Goal: Transaction & Acquisition: Purchase product/service

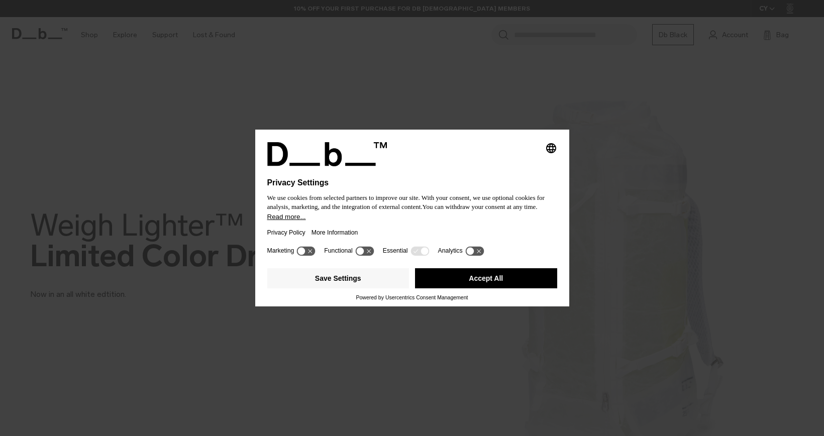
click at [488, 278] on button "Accept All" at bounding box center [486, 278] width 142 height 20
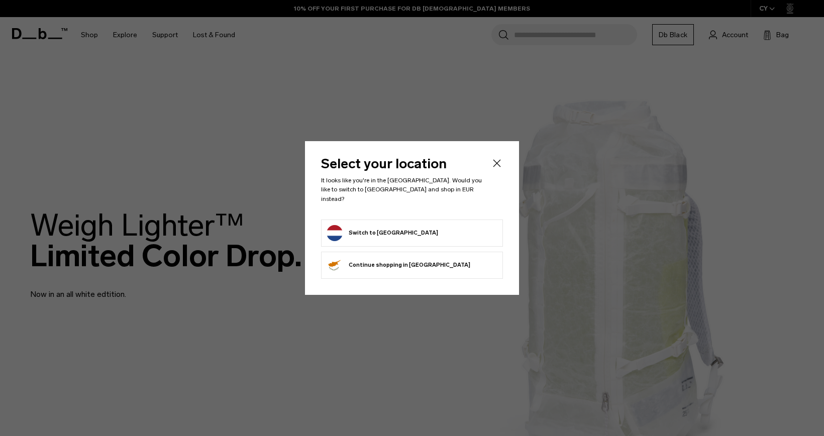
click at [427, 225] on form "Switch to Netherlands" at bounding box center [412, 233] width 171 height 16
click at [390, 226] on button "Switch to Netherlands" at bounding box center [383, 233] width 112 height 16
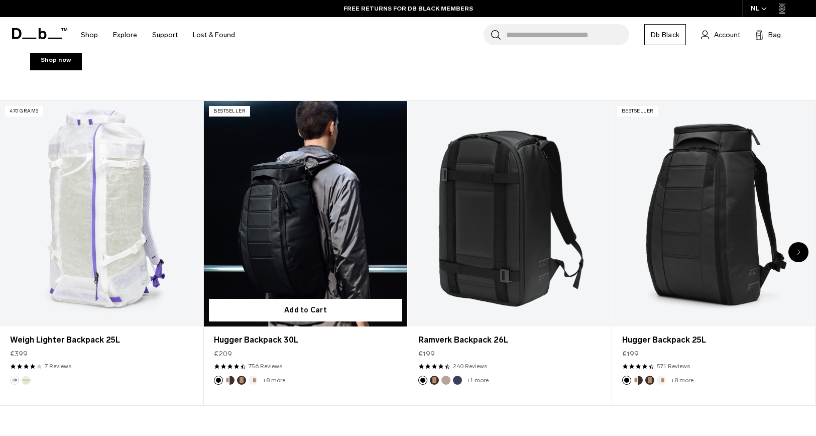
scroll to position [402, 0]
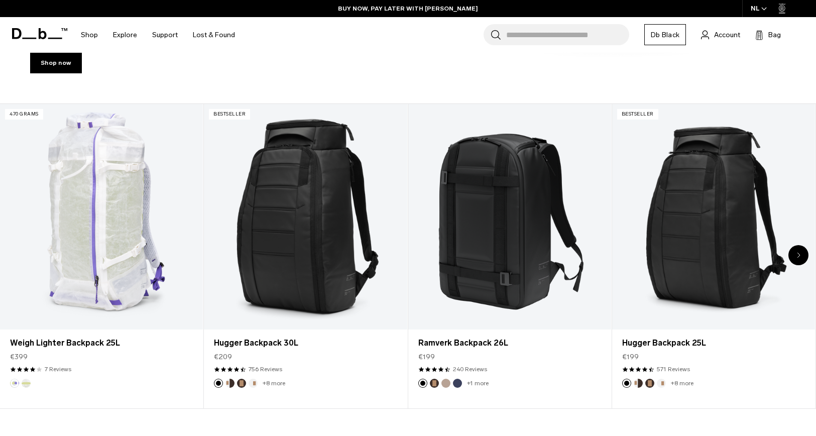
click at [796, 255] on div "Next slide" at bounding box center [799, 255] width 20 height 20
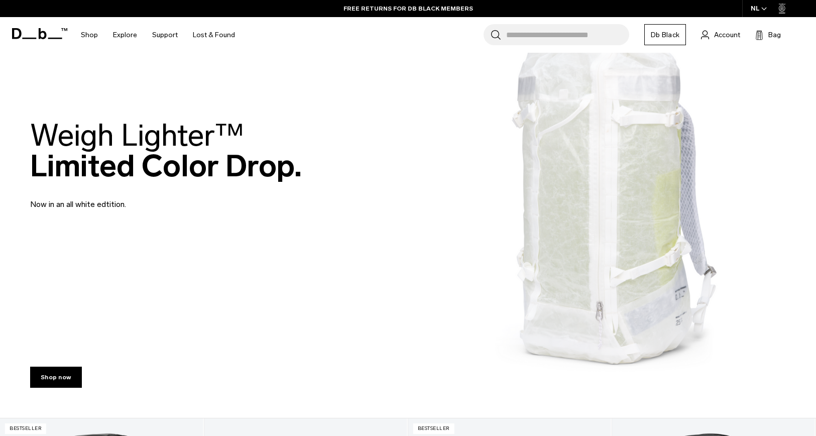
scroll to position [0, 0]
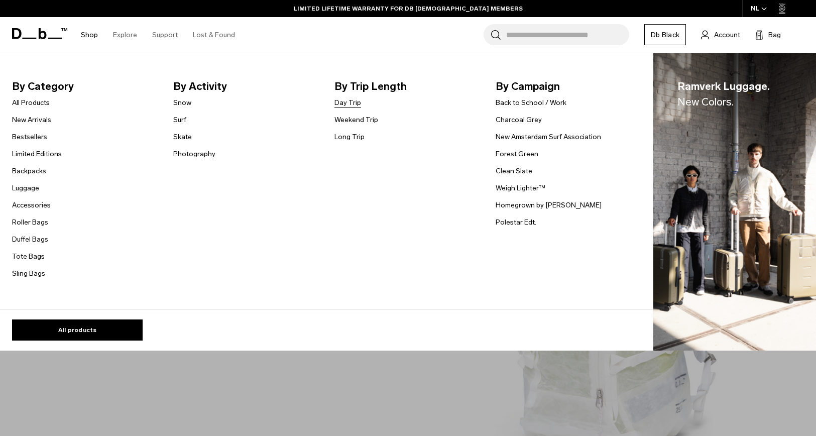
click at [348, 102] on link "Day Trip" at bounding box center [348, 102] width 27 height 11
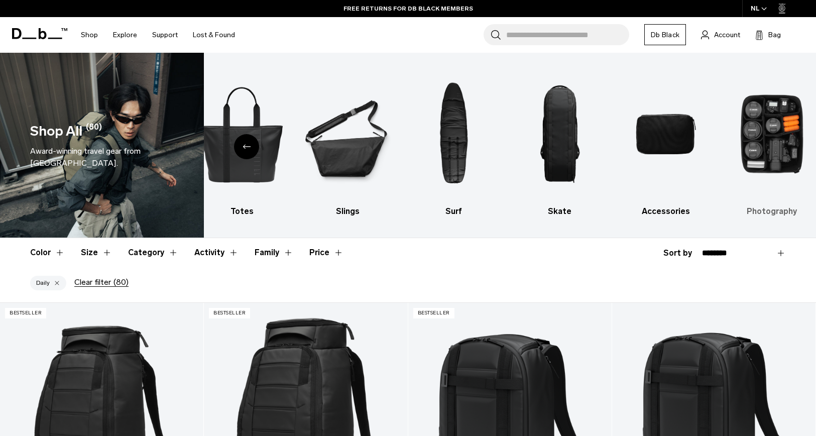
click at [746, 159] on img "10 / 10" at bounding box center [772, 134] width 88 height 133
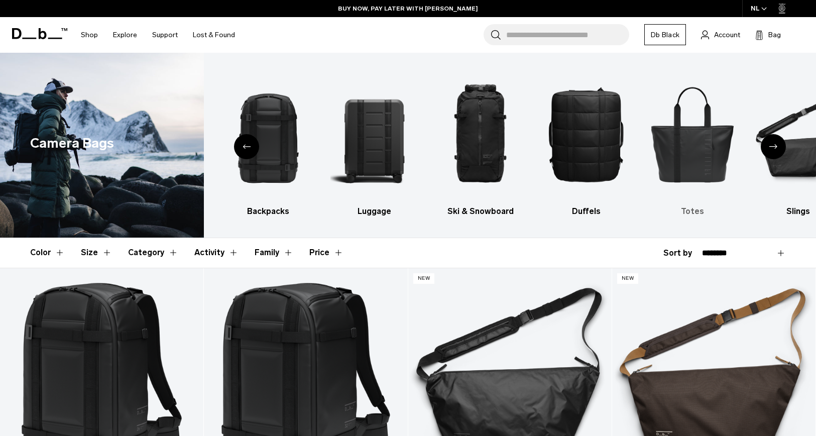
click at [712, 151] on img "6 / 10" at bounding box center [693, 134] width 88 height 133
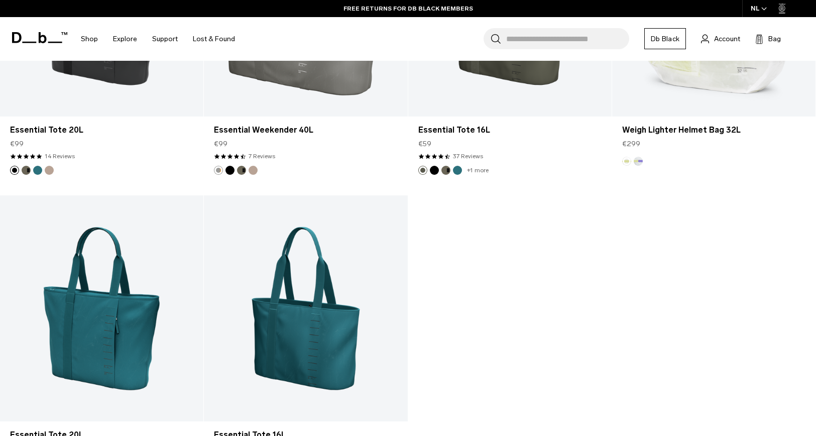
scroll to position [1357, 0]
